Goal: Transaction & Acquisition: Purchase product/service

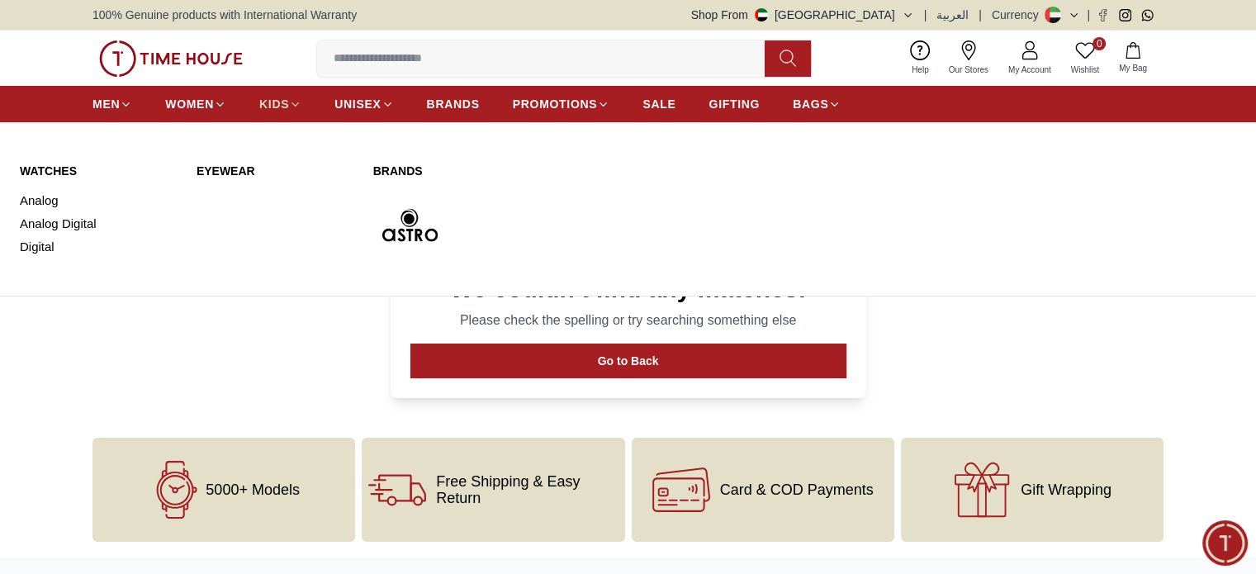
click at [293, 91] on link "KIDS" at bounding box center [280, 104] width 42 height 30
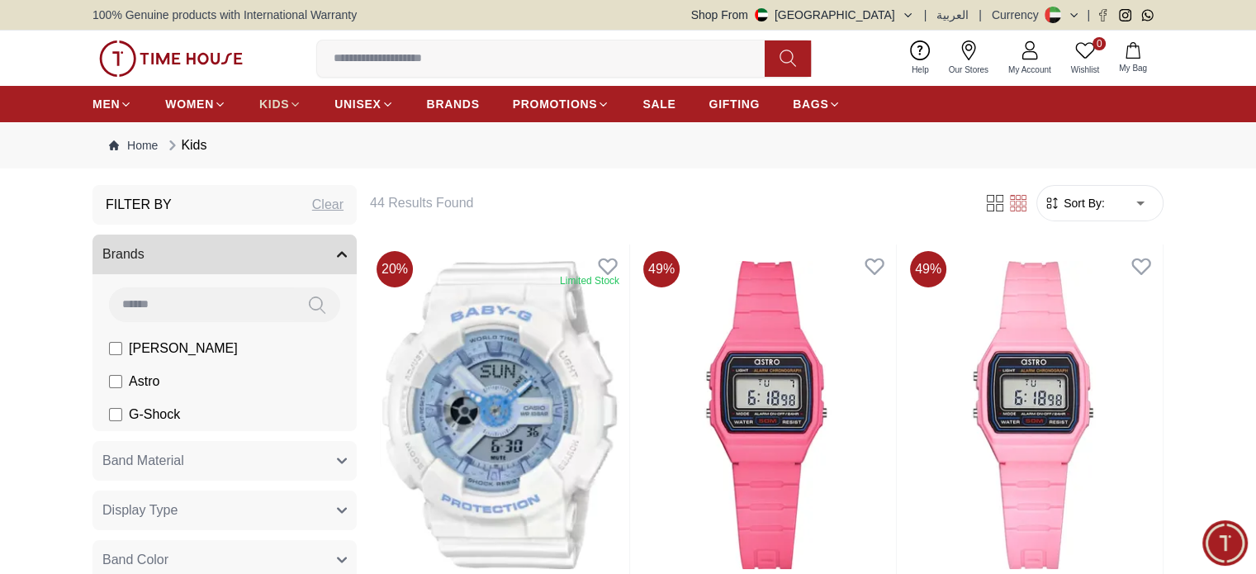
click at [296, 104] on icon at bounding box center [295, 103] width 7 height 3
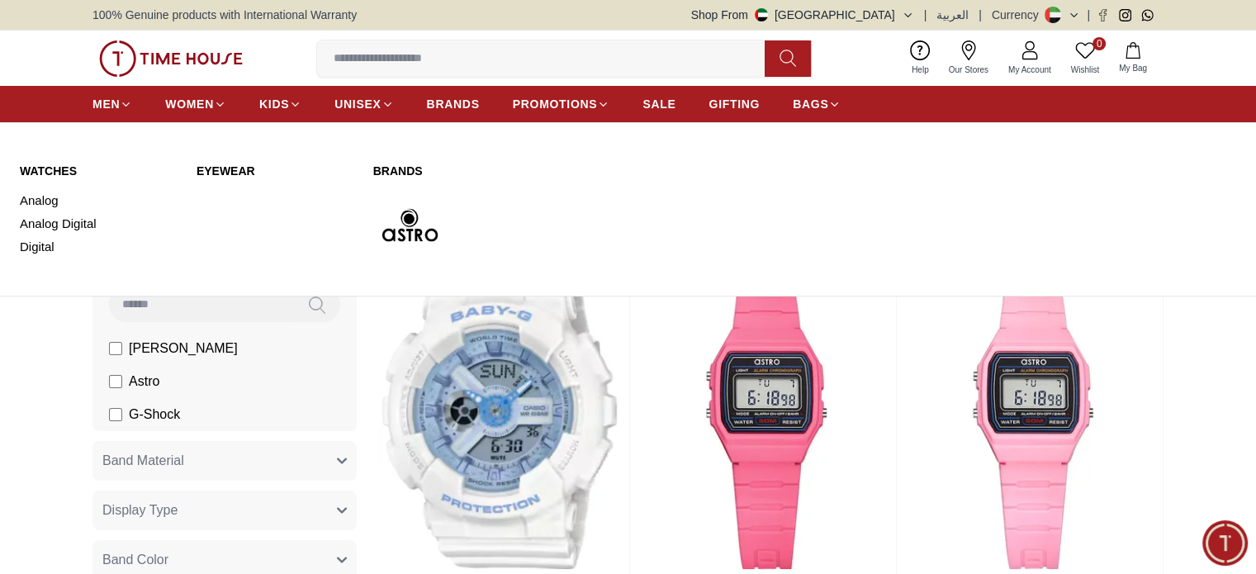
click at [405, 228] on img at bounding box center [409, 225] width 73 height 73
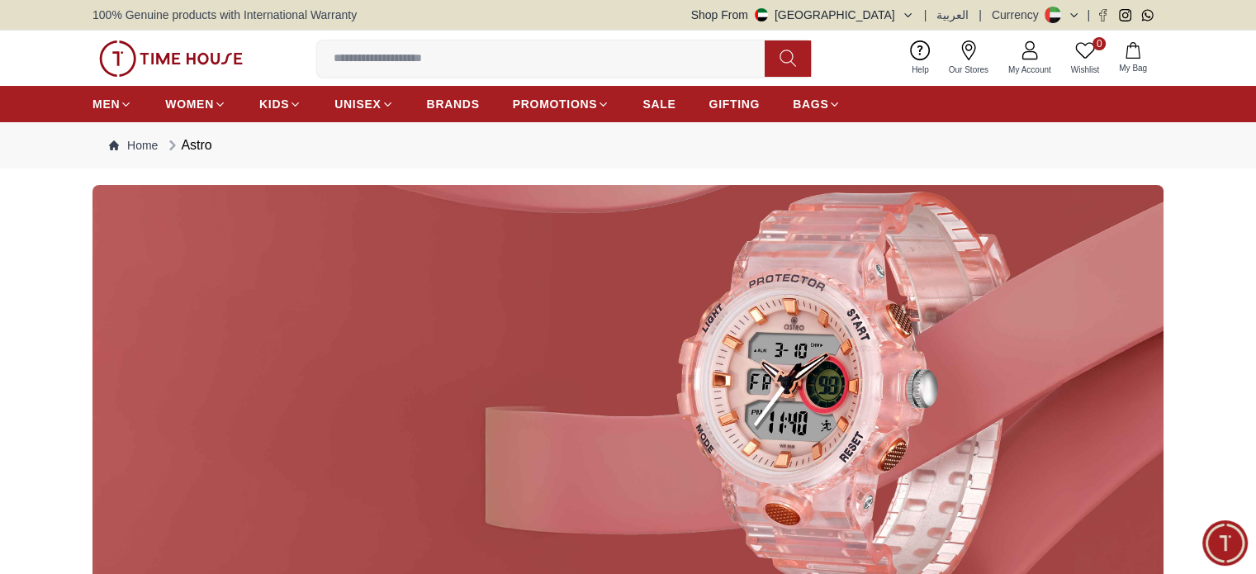
drag, startPoint x: 405, startPoint y: 228, endPoint x: 1212, endPoint y: 192, distance: 808.2
click at [1212, 192] on div at bounding box center [628, 394] width 1256 height 419
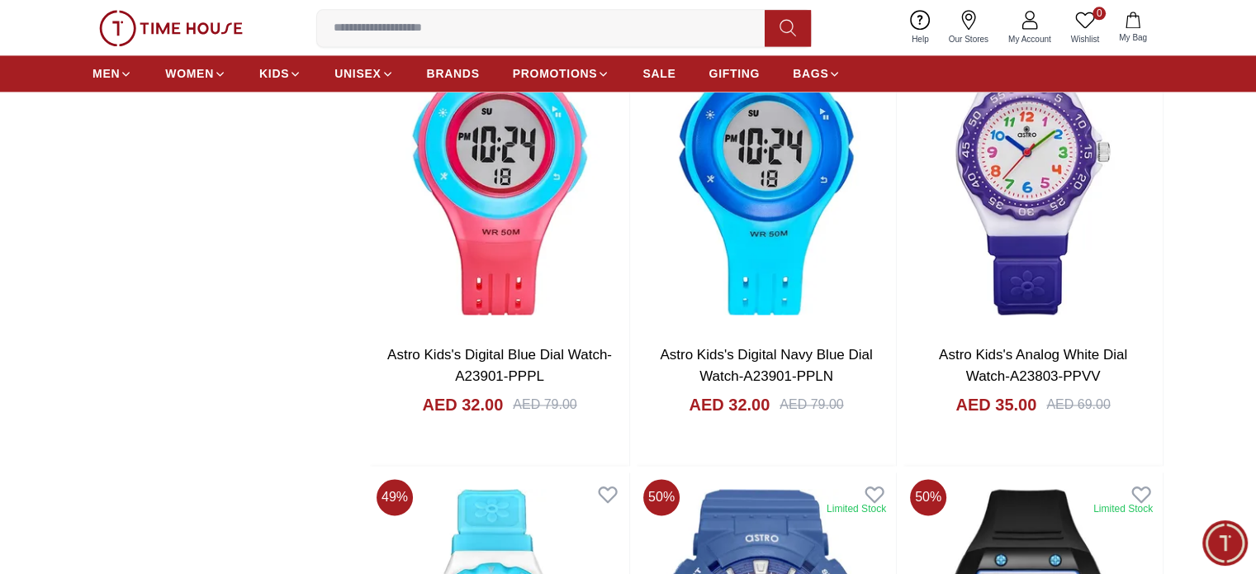
scroll to position [2318, 0]
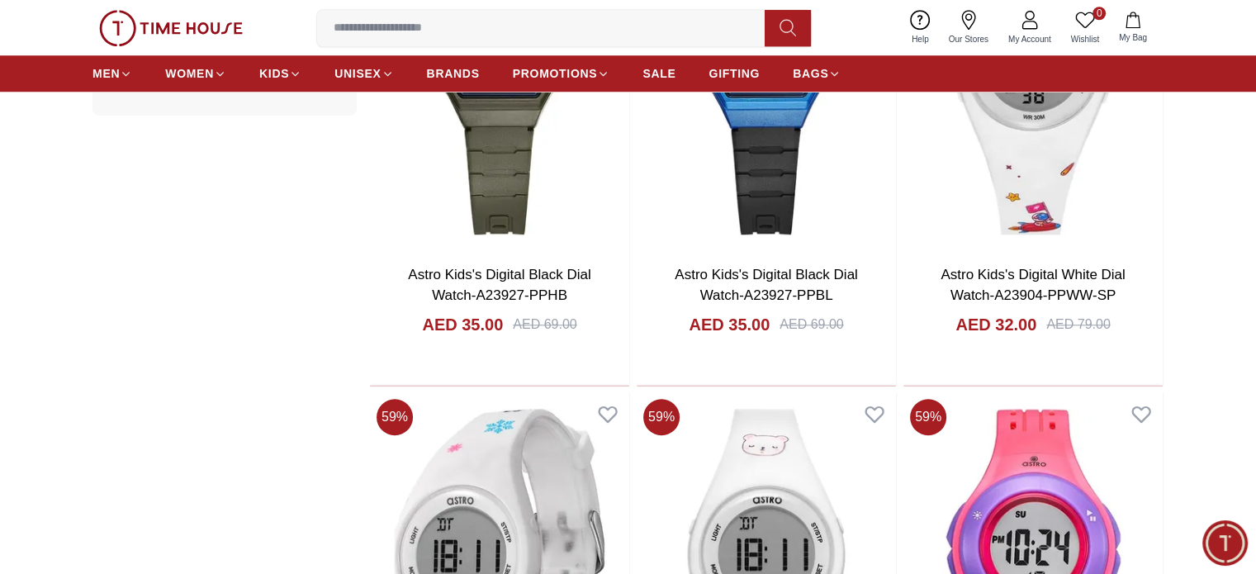
scroll to position [1440, 0]
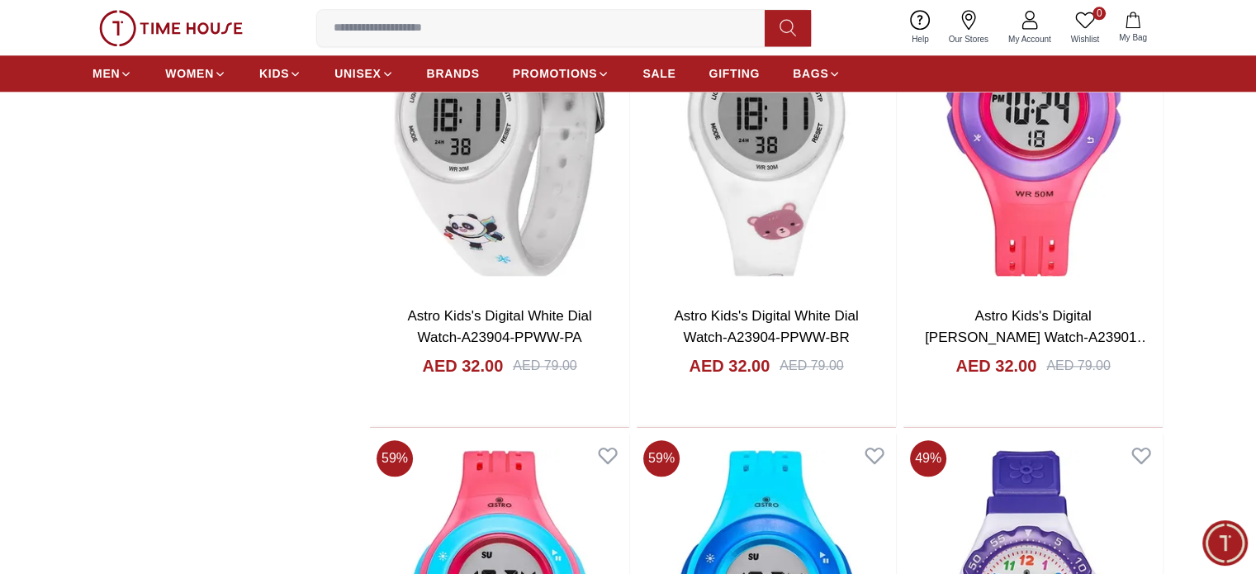
scroll to position [1875, 0]
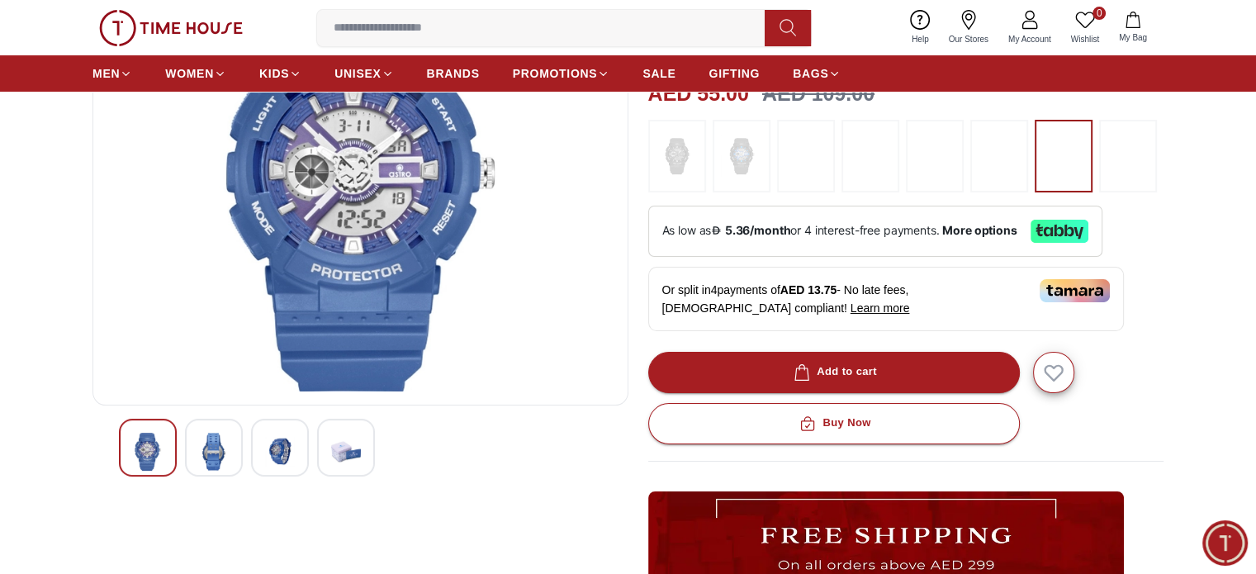
scroll to position [201, 0]
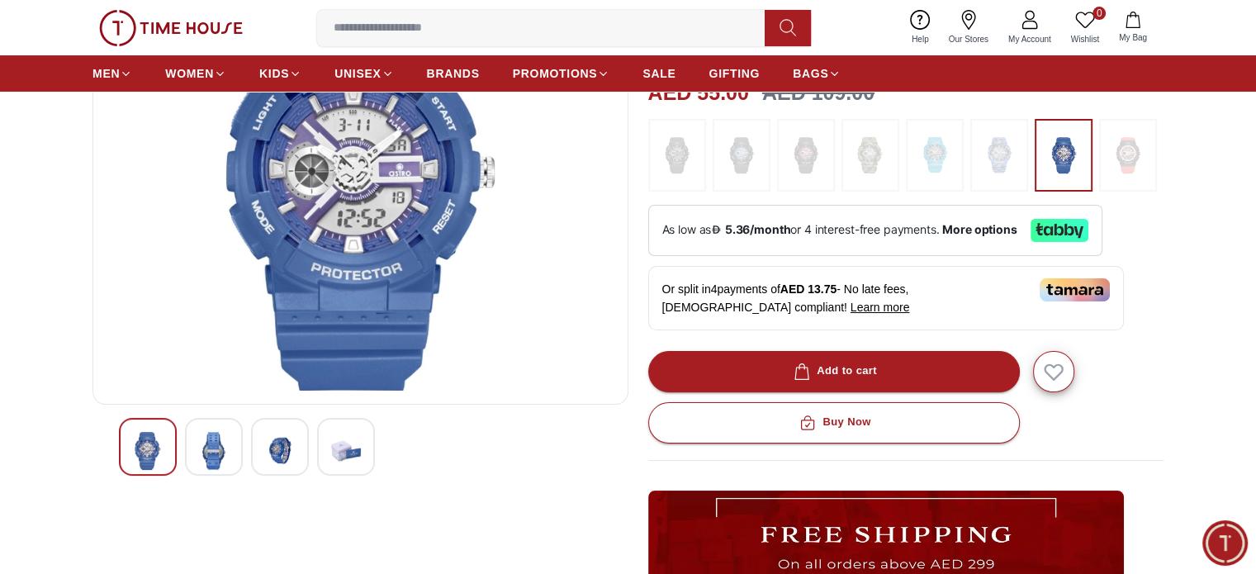
click at [286, 444] on img at bounding box center [280, 451] width 30 height 38
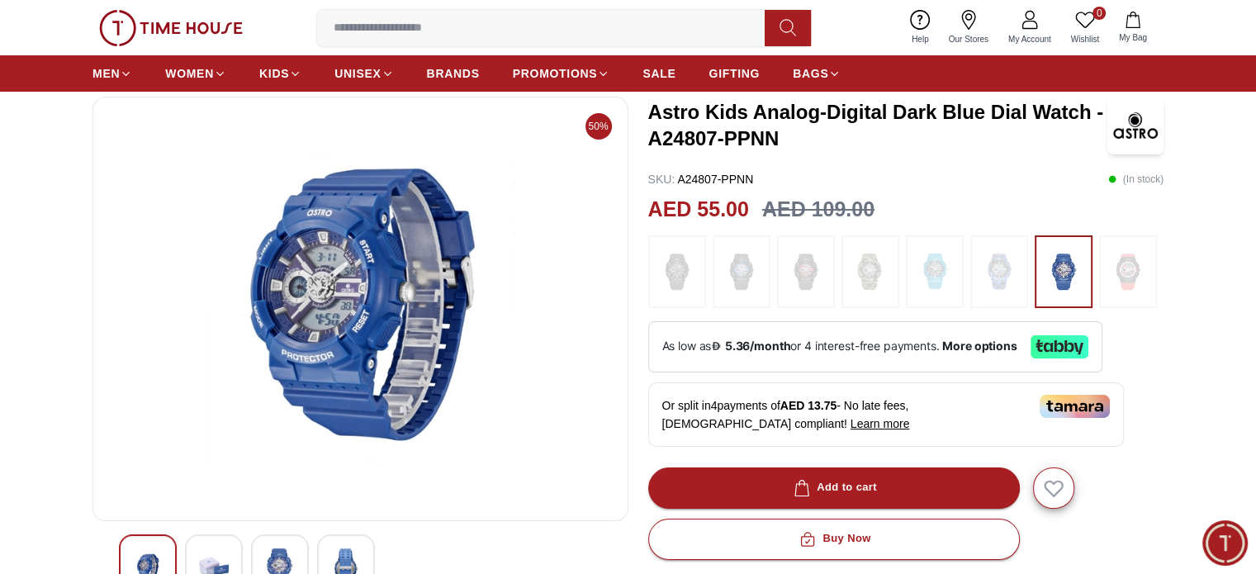
scroll to position [84, 0]
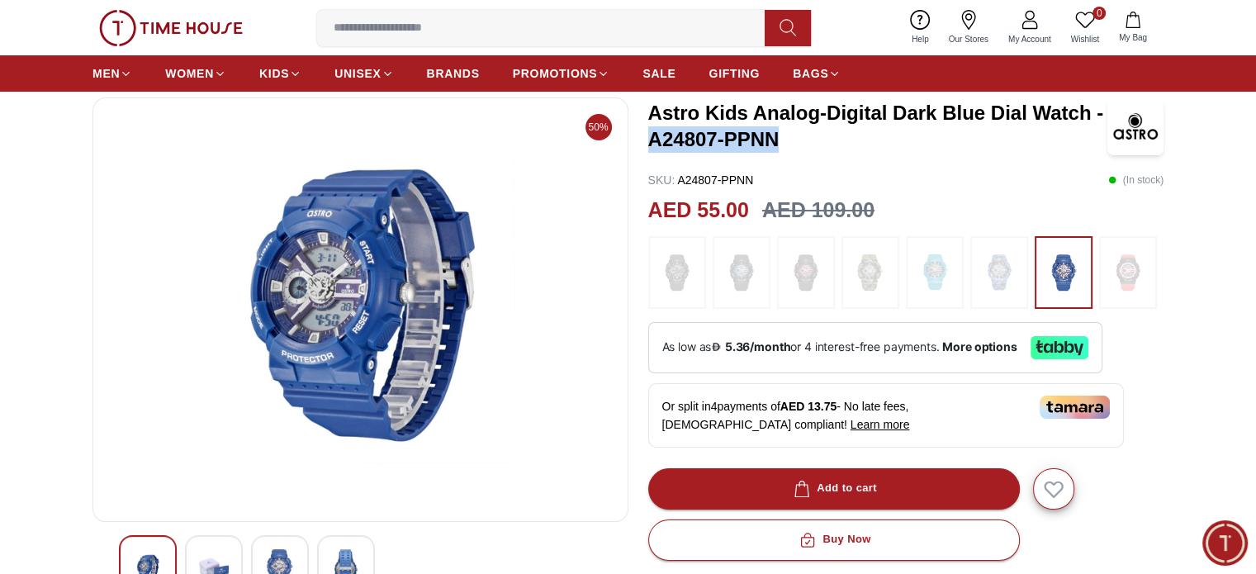
drag, startPoint x: 649, startPoint y: 136, endPoint x: 779, endPoint y: 128, distance: 130.7
click at [779, 128] on h3 "Astro Kids Analog-Digital Dark Blue Dial Watch - A24807-PPNN" at bounding box center [877, 126] width 459 height 53
copy h3 "A24807-PPNN"
click at [778, 136] on h3 "Astro Kids Analog-Digital Dark Blue Dial Watch - A24807-PPNN" at bounding box center [877, 126] width 459 height 53
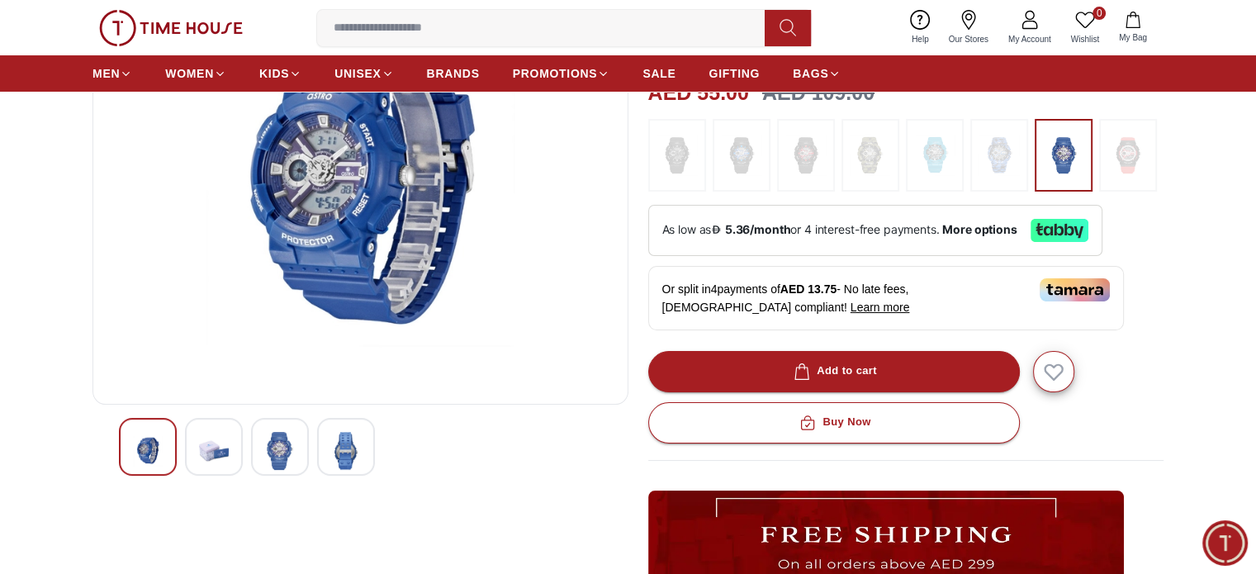
scroll to position [201, 0]
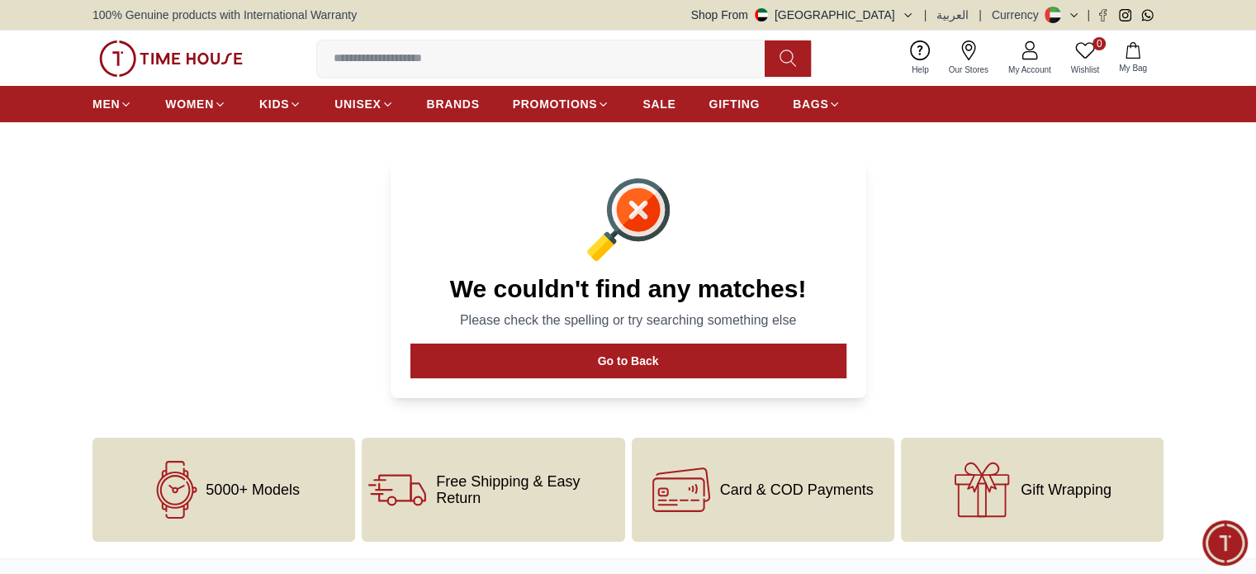
click at [914, 12] on icon "button" at bounding box center [907, 15] width 12 height 12
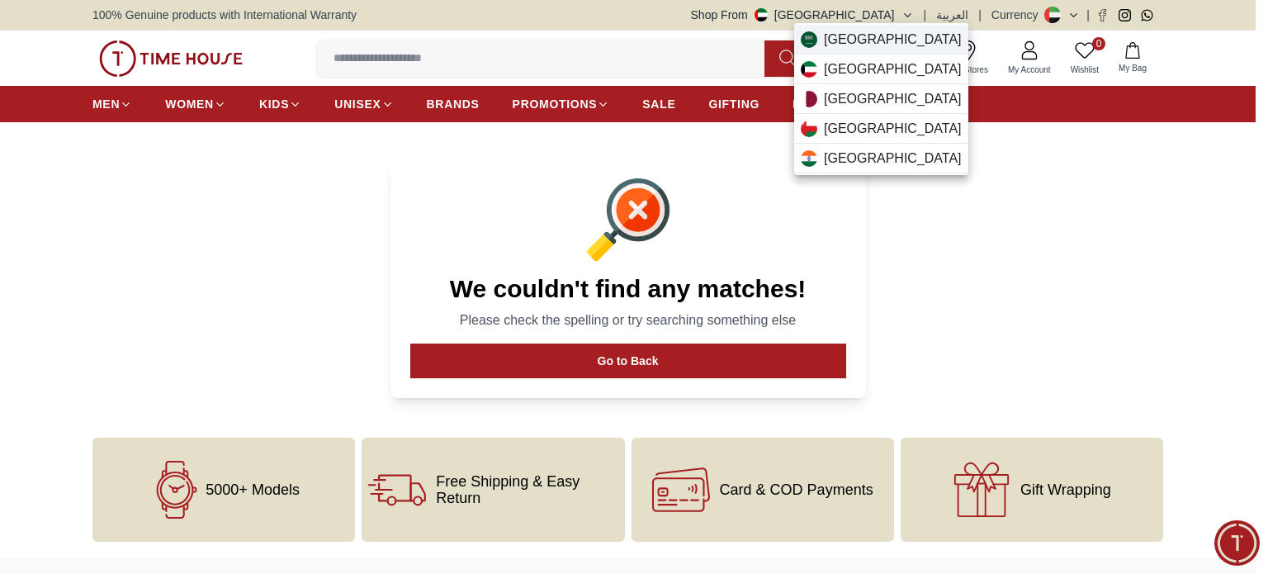
click at [868, 39] on span "Saudi Arabia" at bounding box center [893, 40] width 138 height 20
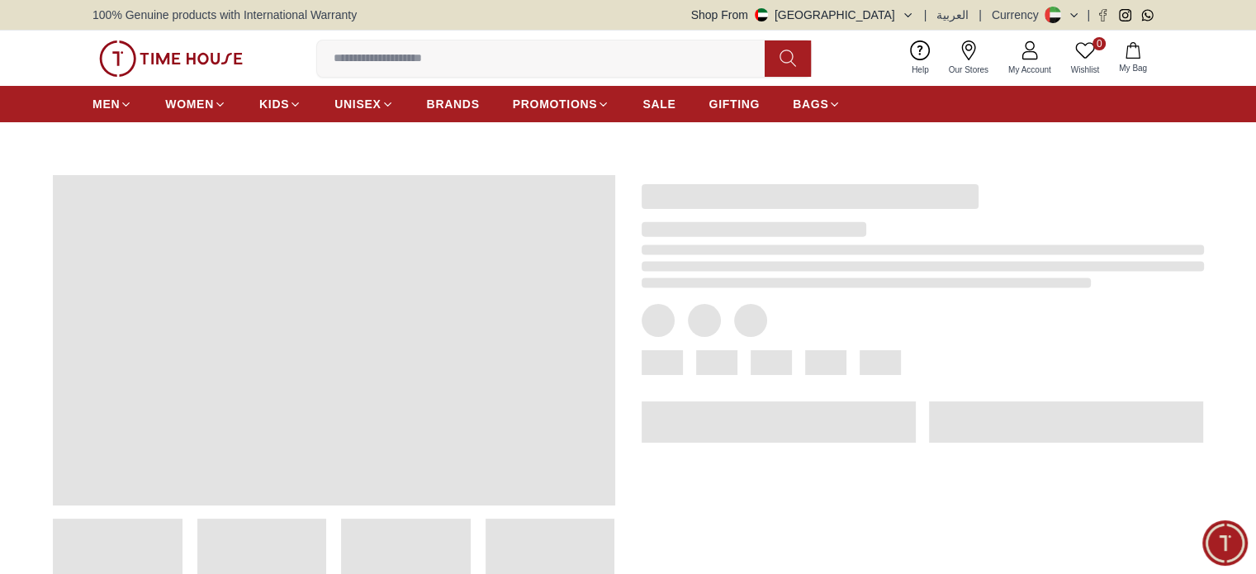
click at [912, 16] on icon "button" at bounding box center [907, 15] width 12 height 12
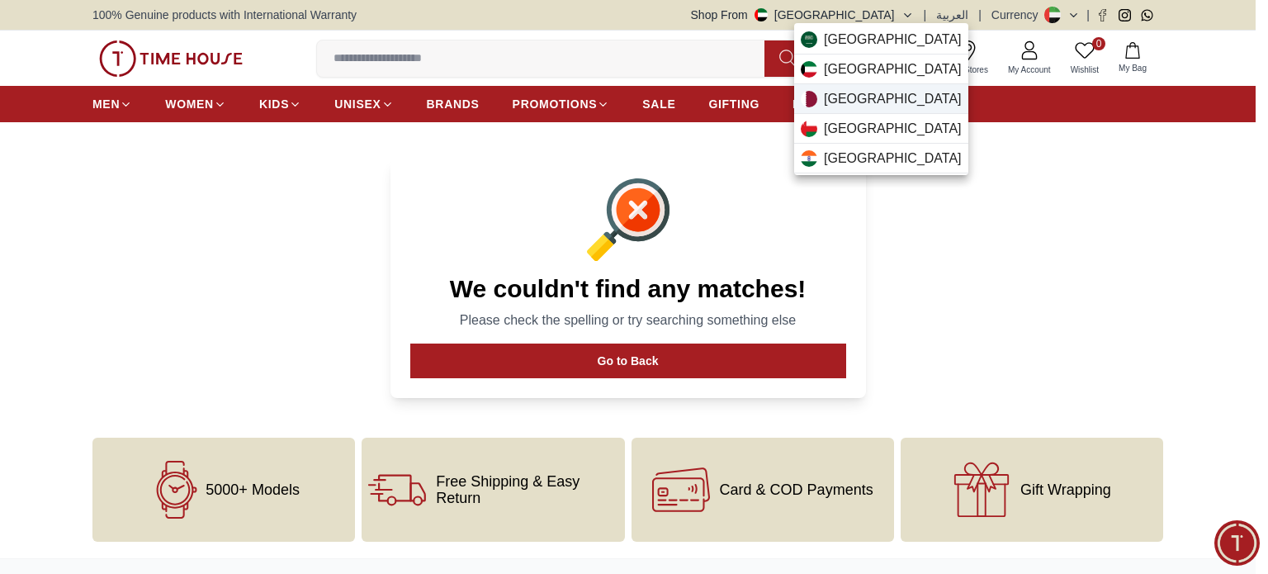
click at [847, 90] on span "Qatar" at bounding box center [893, 99] width 138 height 20
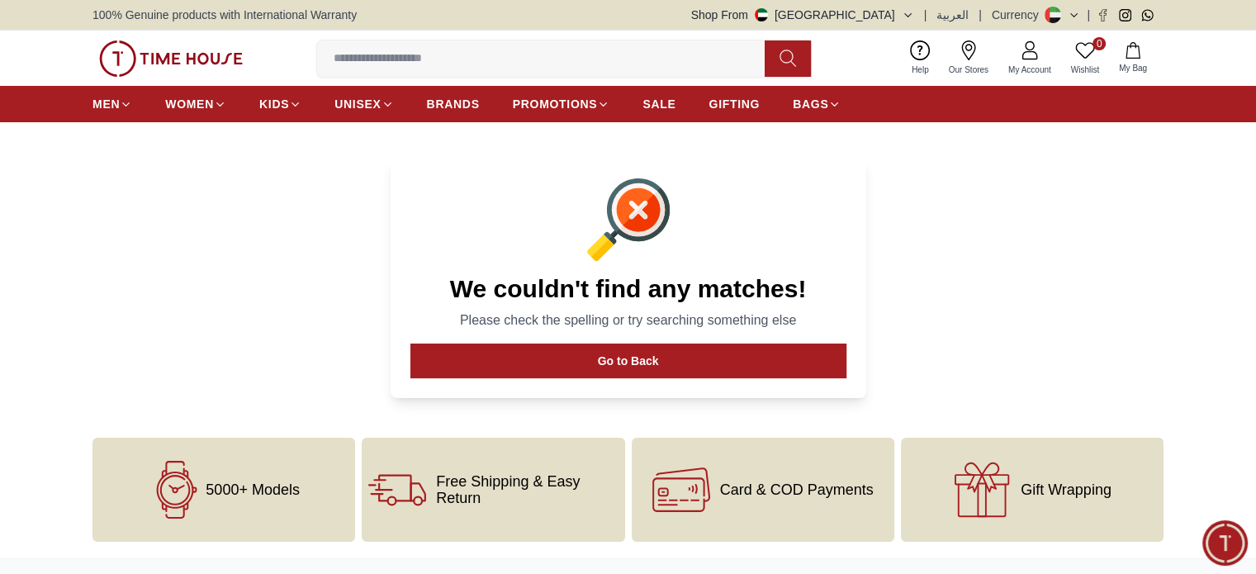
click at [906, 14] on button "Shop From UAE" at bounding box center [802, 15] width 223 height 17
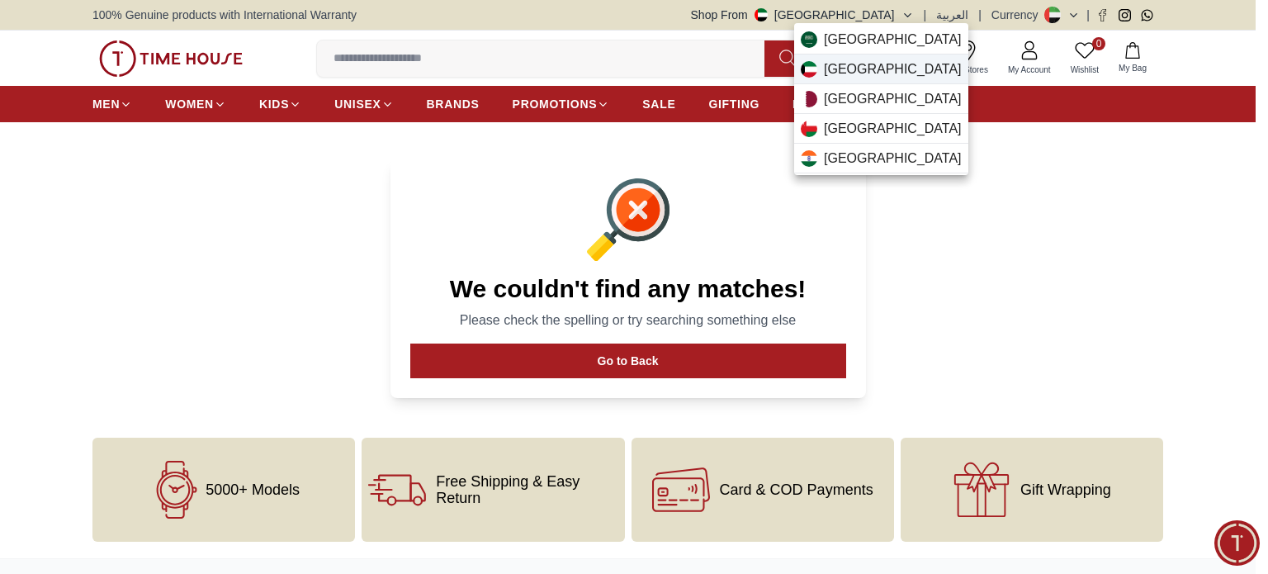
click at [853, 69] on span "Kuwait" at bounding box center [893, 69] width 138 height 20
